Goal: Transaction & Acquisition: Purchase product/service

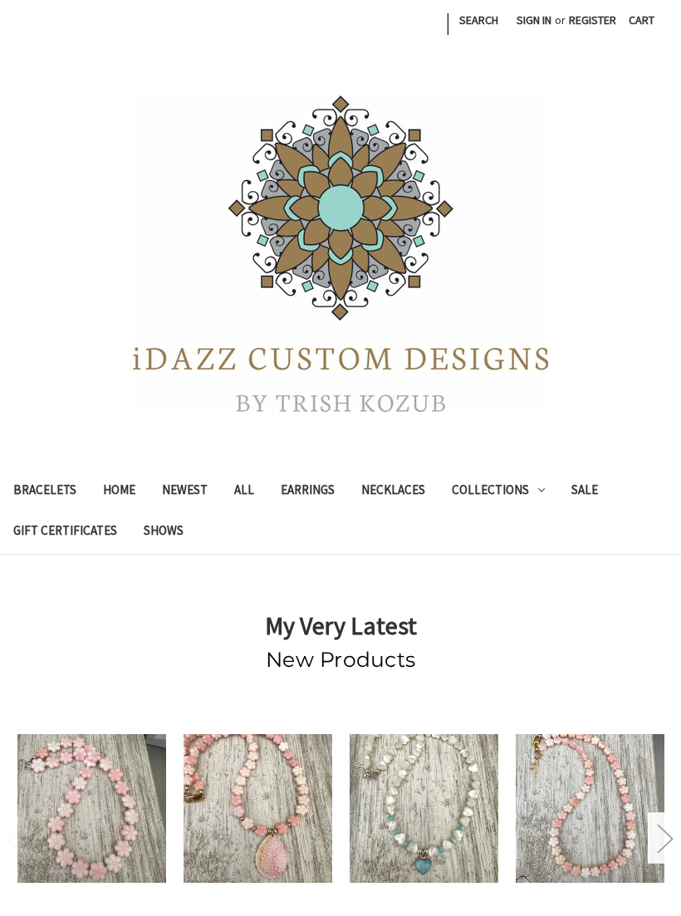
click at [169, 542] on link "Shows" at bounding box center [163, 532] width 66 height 41
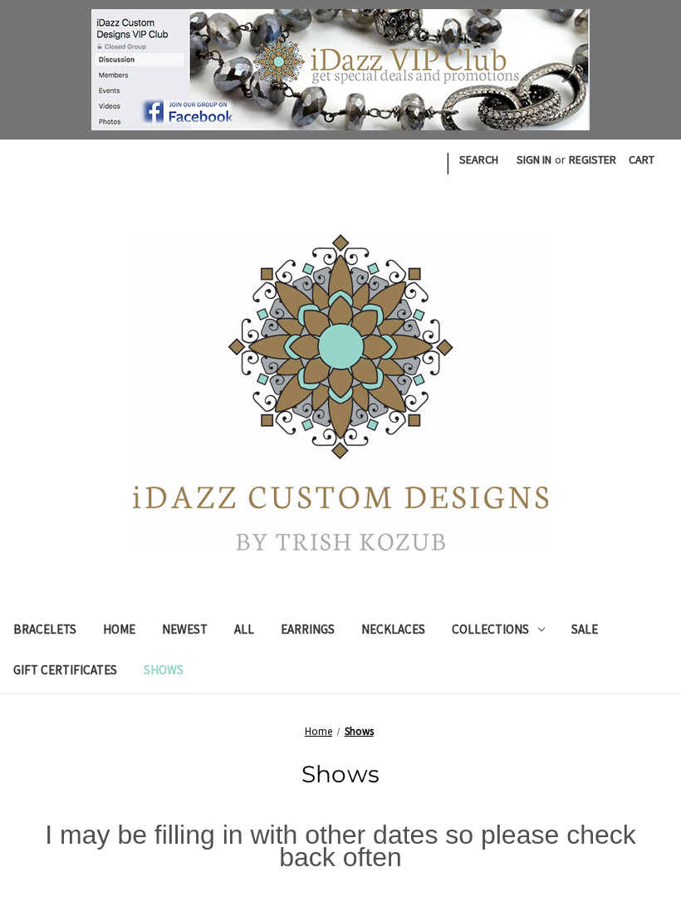
click at [120, 628] on link "Home" at bounding box center [119, 631] width 59 height 41
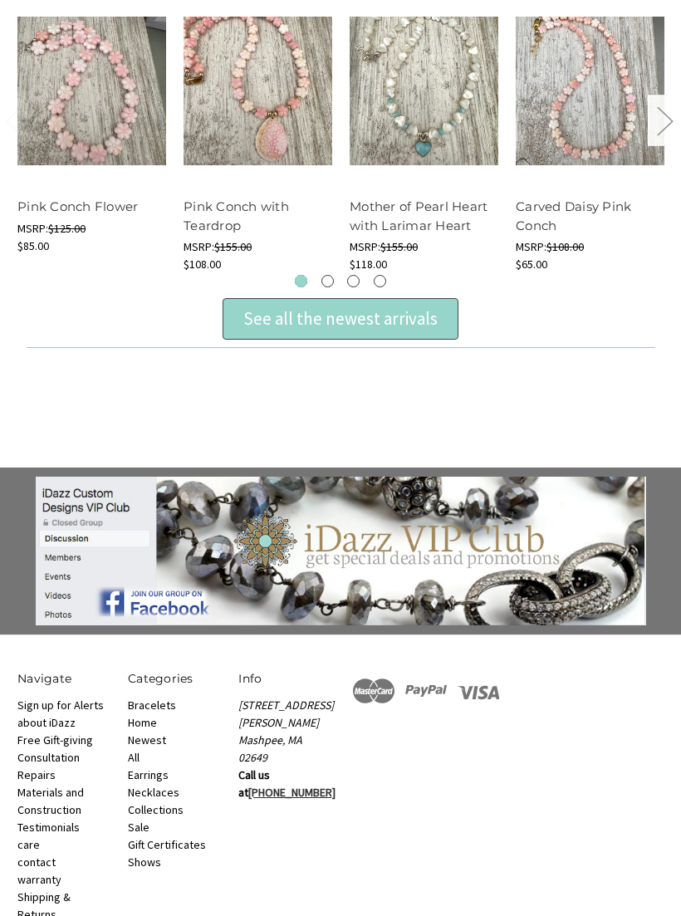
scroll to position [780, 0]
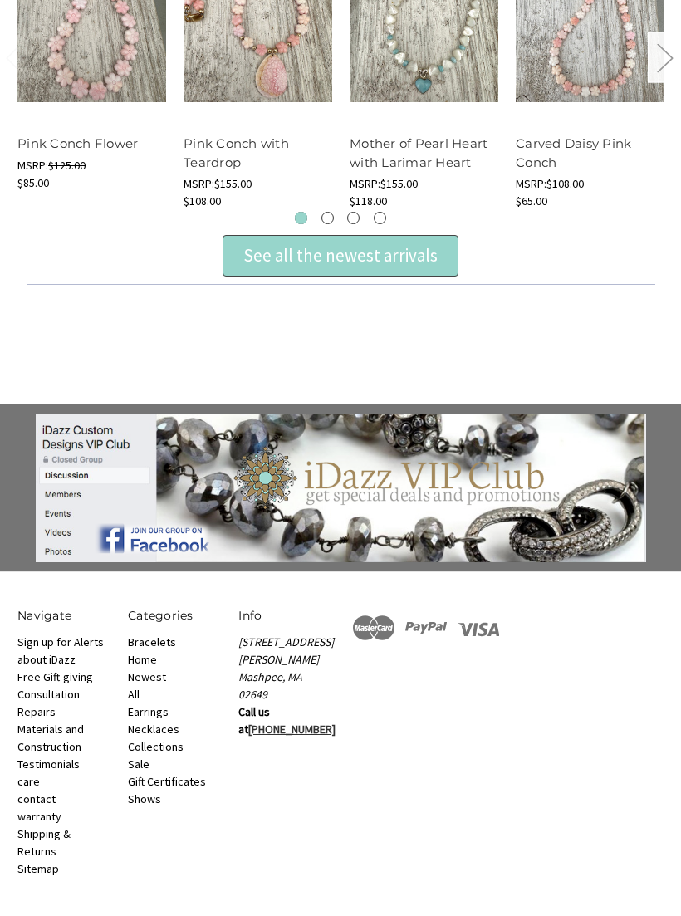
click at [167, 706] on link "Earrings" at bounding box center [148, 712] width 41 height 15
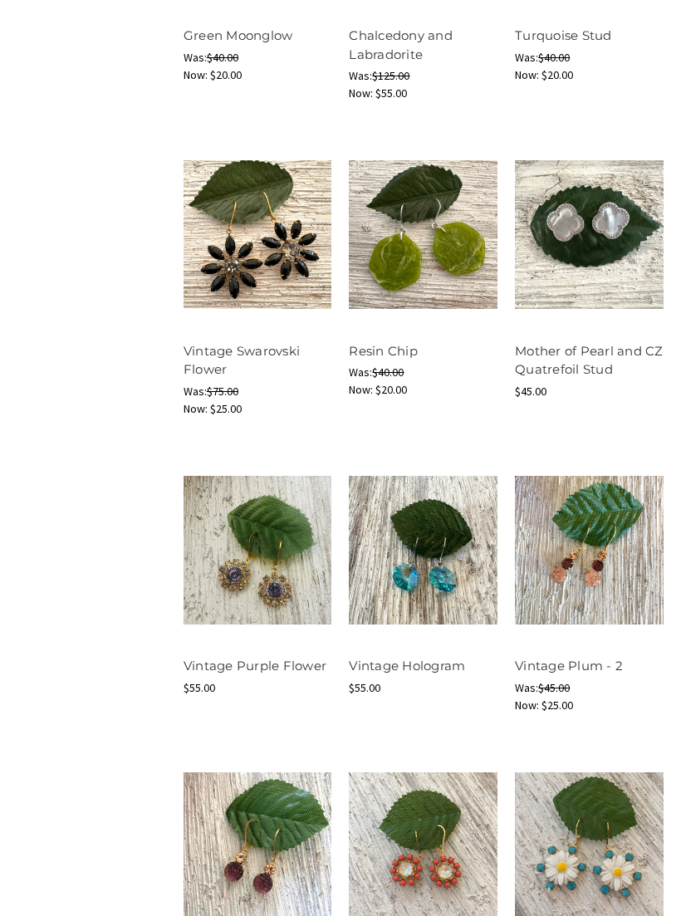
scroll to position [1110, 0]
click at [426, 814] on button "Quick view" at bounding box center [422, 817] width 95 height 25
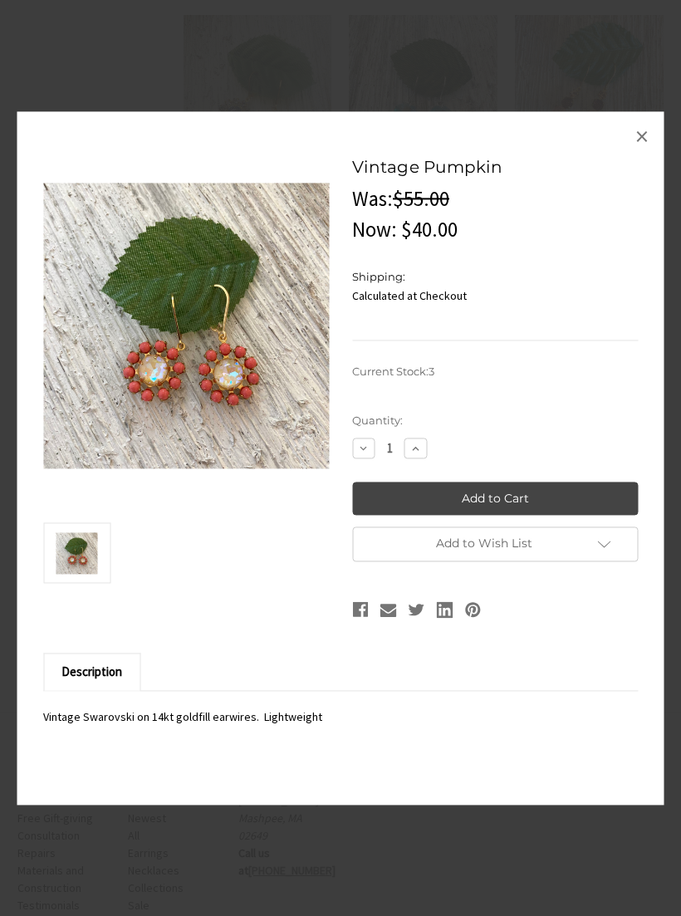
scroll to position [1709, 0]
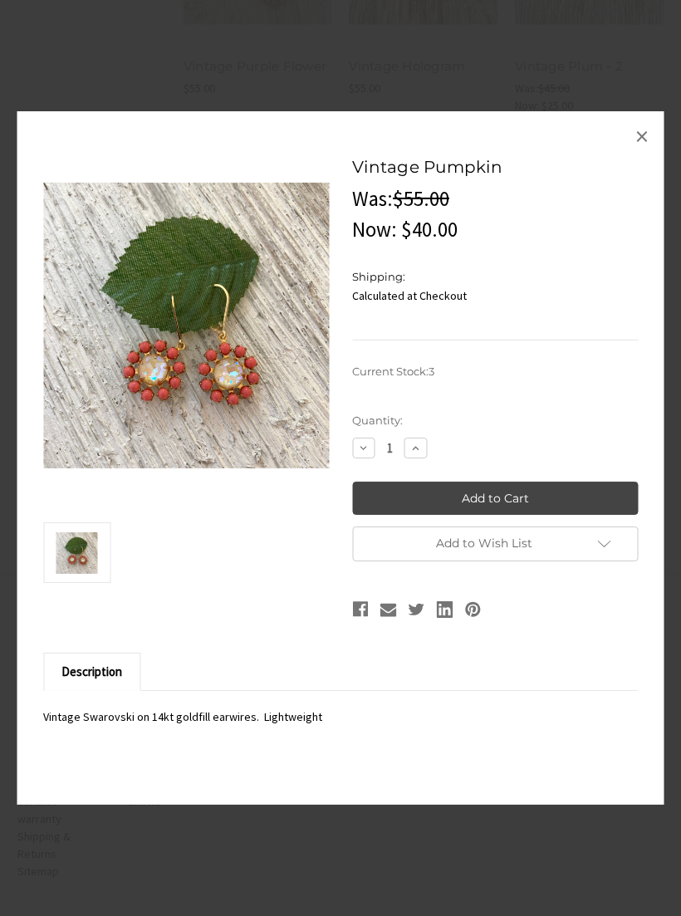
click at [623, 140] on div "Vintage Pumpkin MSRP: Was: $55.00 Now: $40.00 (You save ) SKU: UPC: Shipping: C…" at bounding box center [340, 458] width 647 height 694
click at [638, 154] on span "×" at bounding box center [641, 136] width 13 height 33
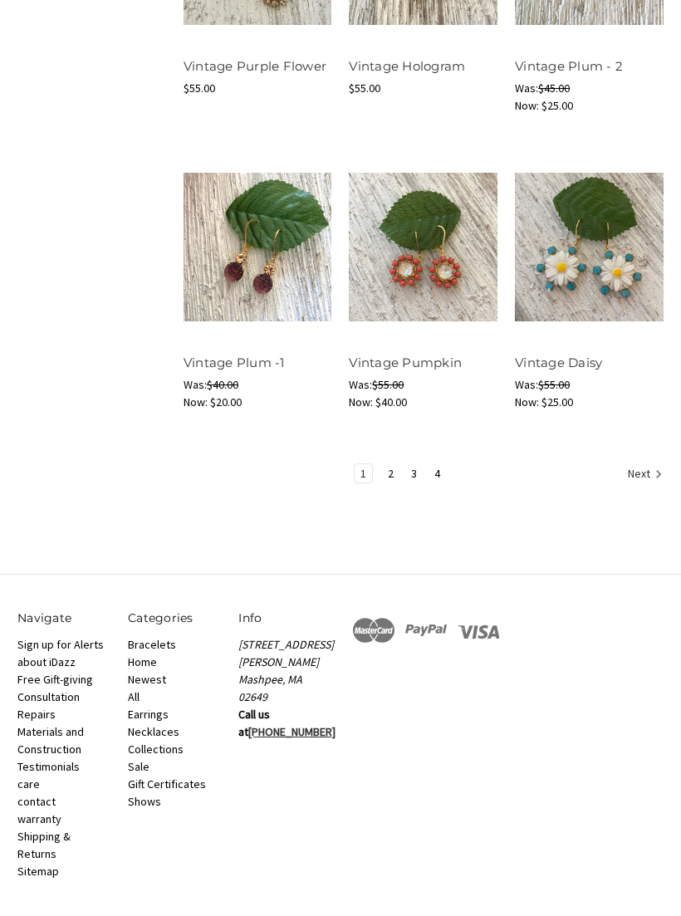
click at [396, 466] on link "2" at bounding box center [390, 473] width 17 height 18
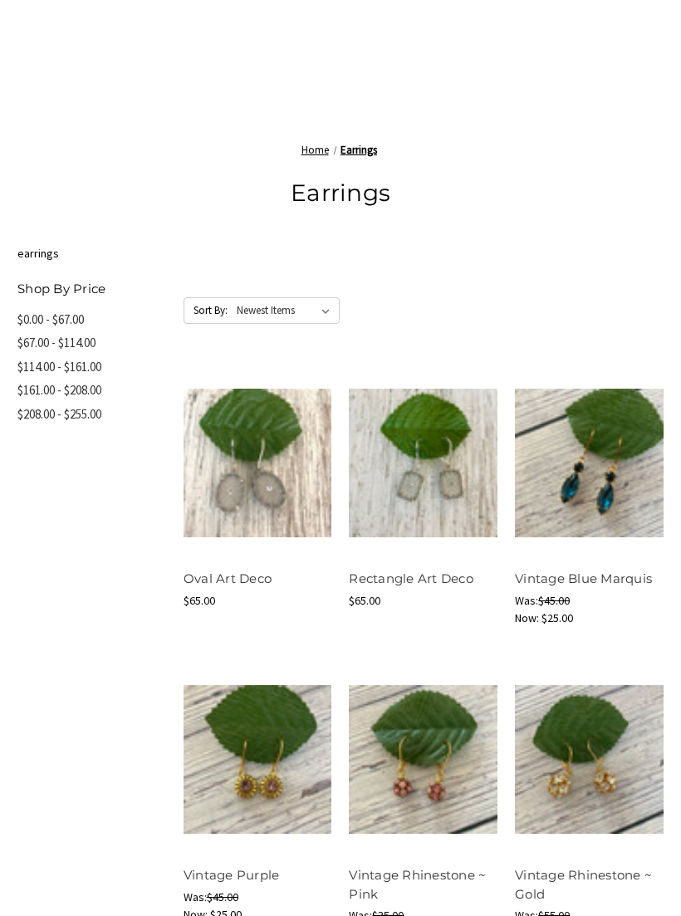
scroll to position [566, 0]
click at [218, 516] on img at bounding box center [258, 463] width 149 height 149
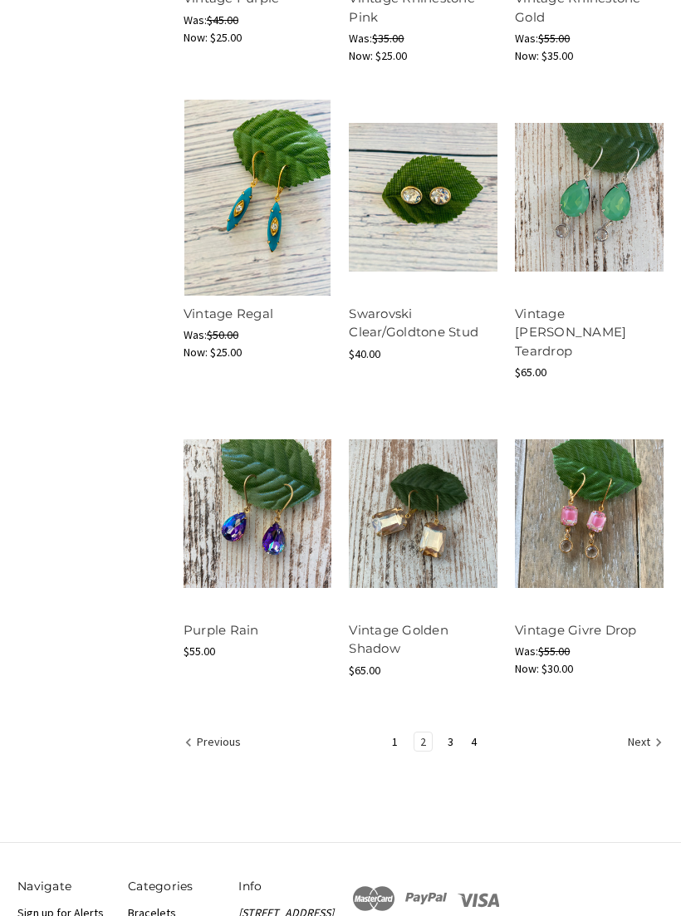
scroll to position [1441, 0]
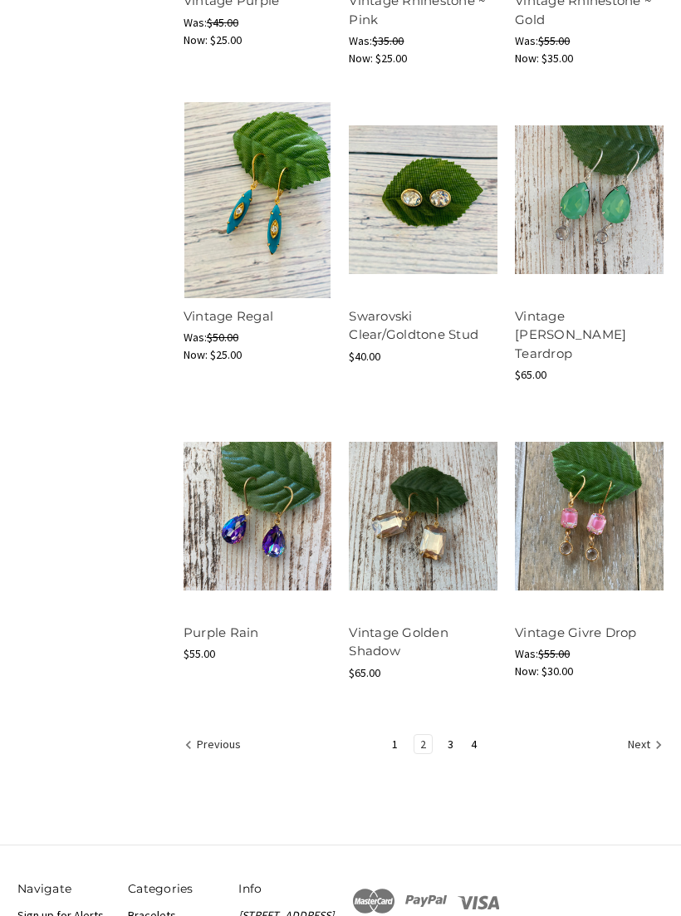
click at [570, 625] on link "Vintage Givre Drop" at bounding box center [576, 633] width 122 height 16
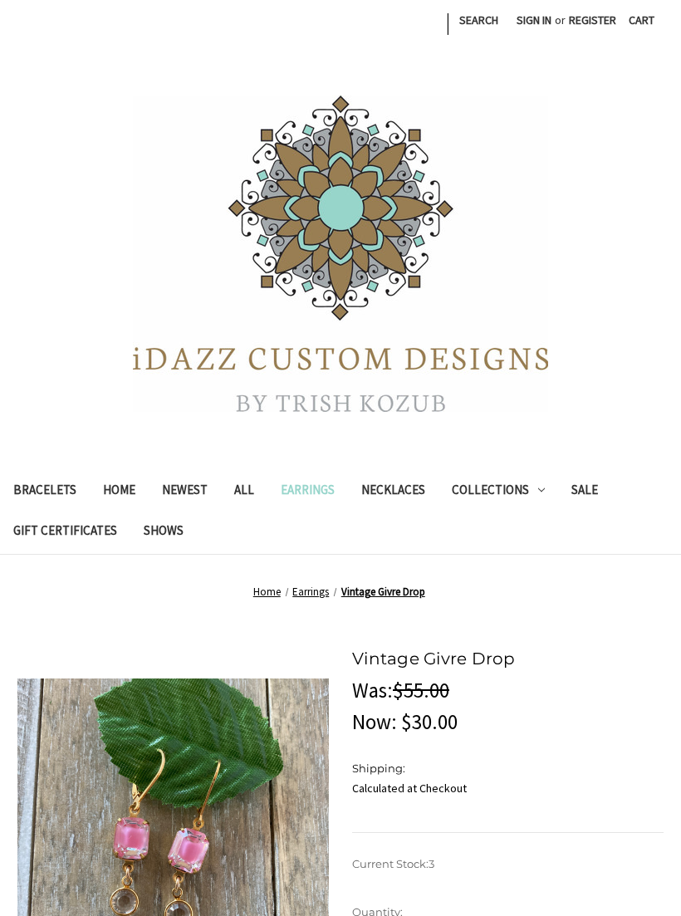
click at [393, 476] on link "Necklaces" at bounding box center [393, 492] width 91 height 41
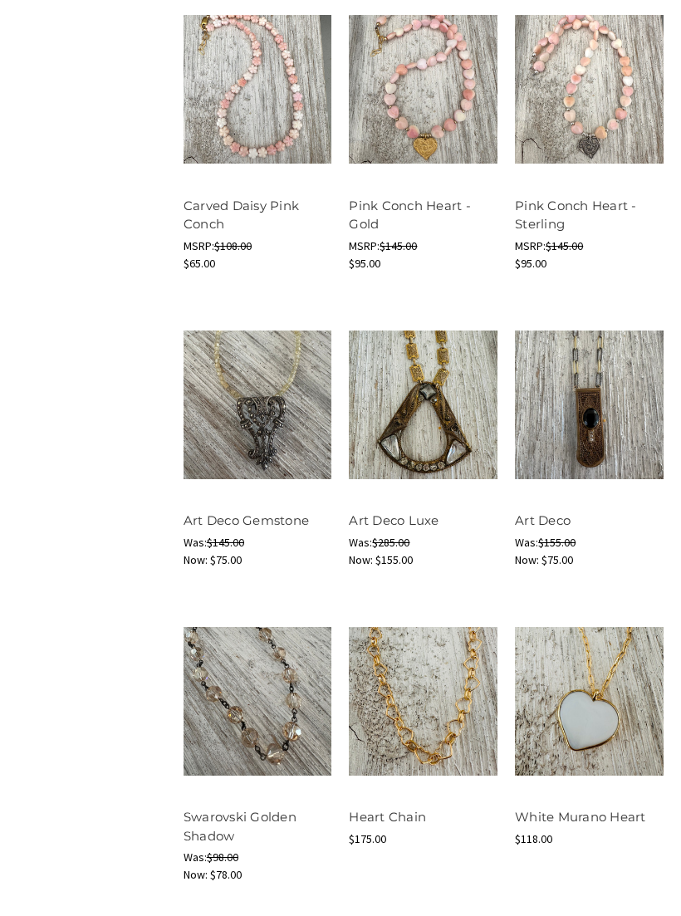
scroll to position [1360, 0]
click at [584, 660] on button "Quick view" at bounding box center [589, 671] width 95 height 25
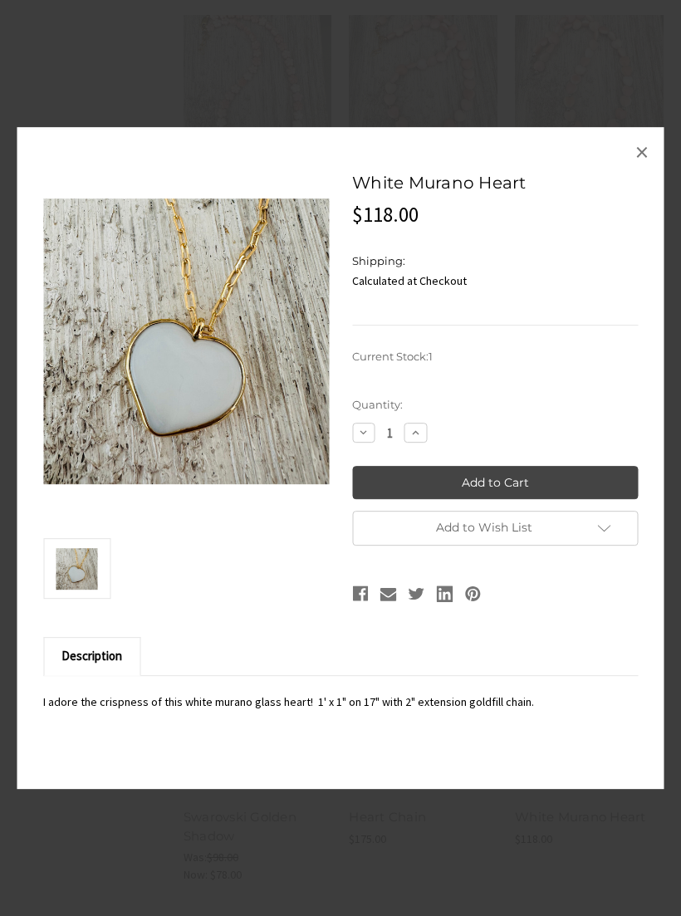
click at [651, 165] on link "×" at bounding box center [642, 152] width 27 height 27
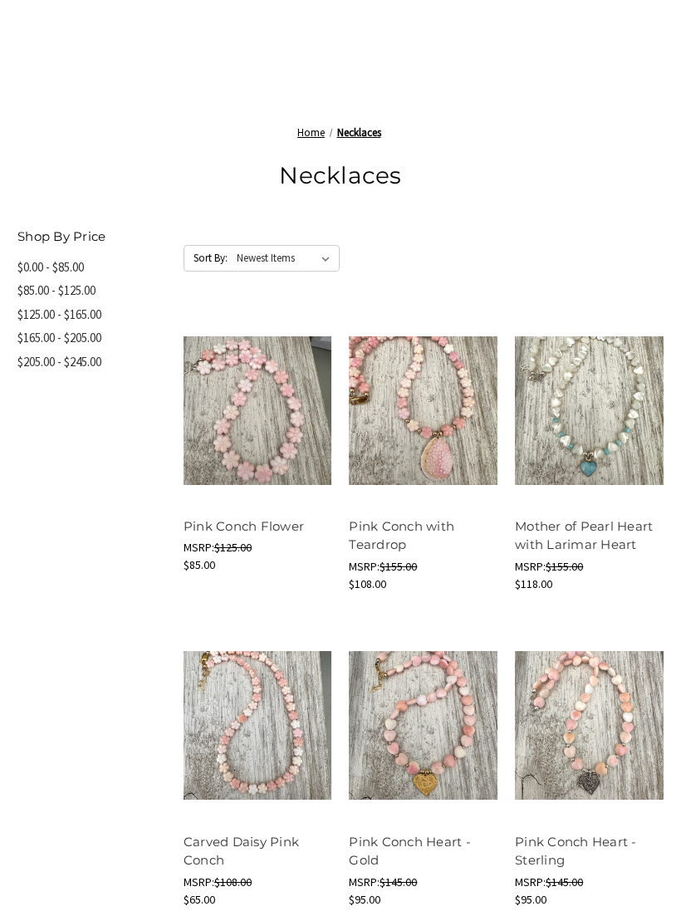
scroll to position [617, 0]
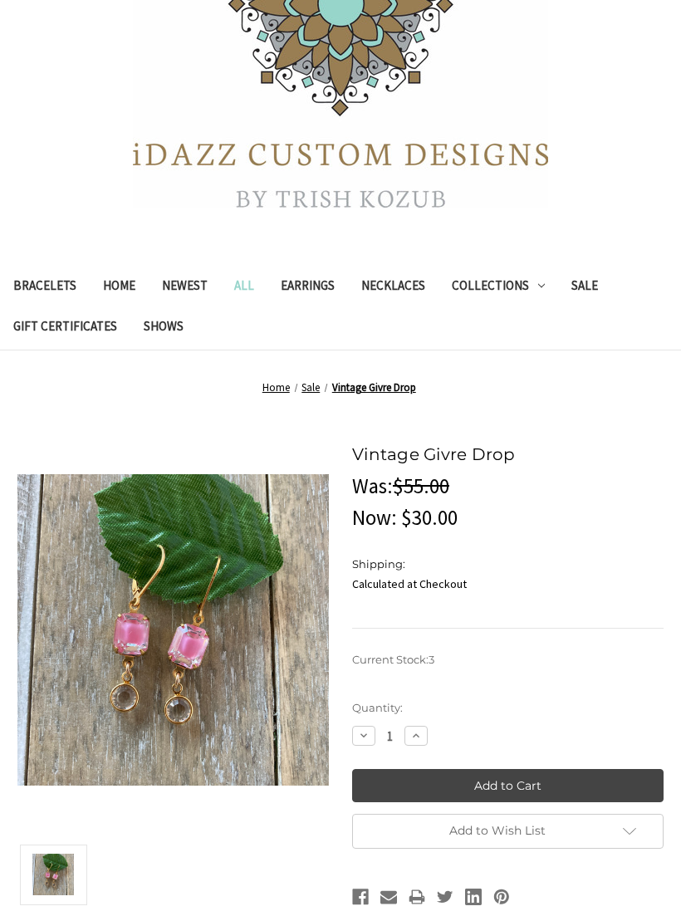
scroll to position [374, 0]
